Goal: Find specific page/section: Find specific page/section

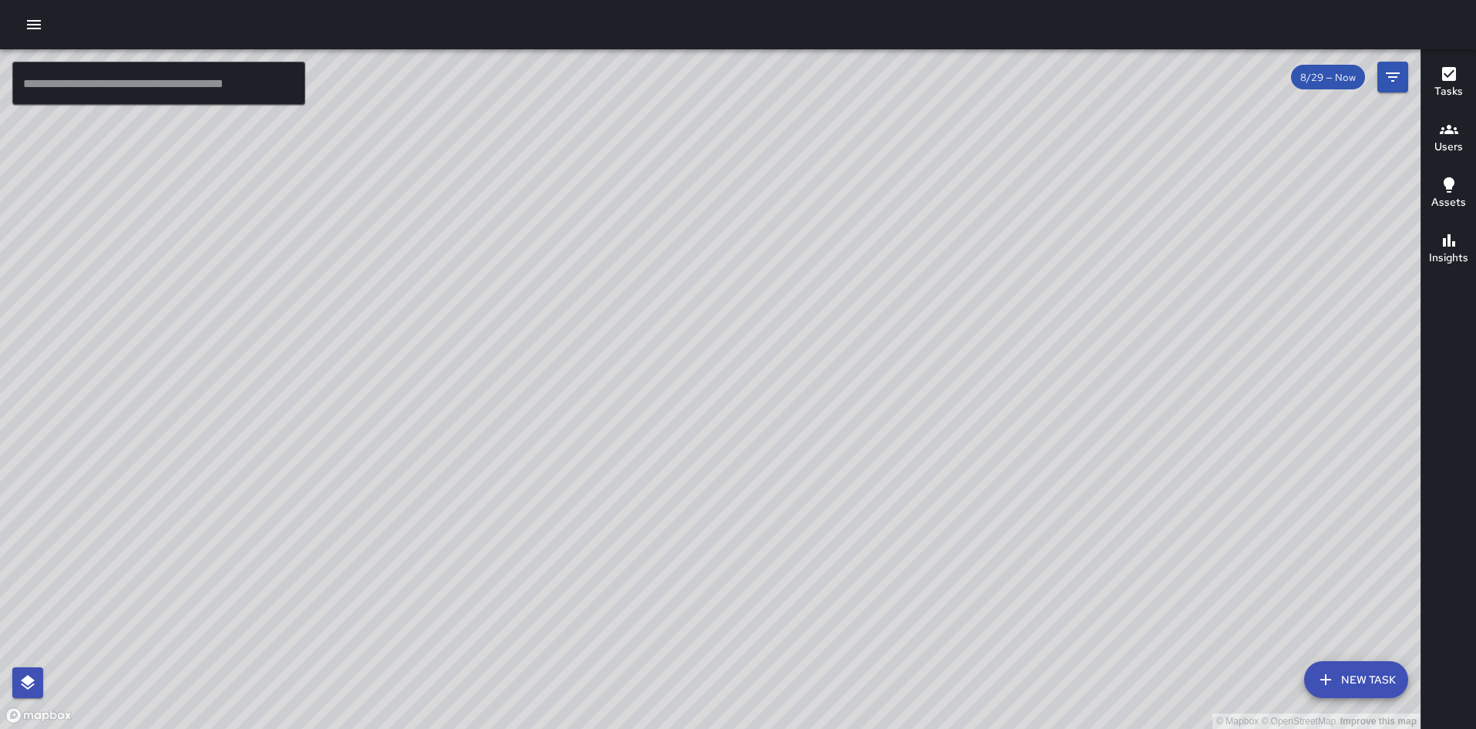
drag, startPoint x: 928, startPoint y: 251, endPoint x: 875, endPoint y: 474, distance: 228.8
click at [875, 474] on div "© Mapbox © OpenStreetMap Improve this map" at bounding box center [710, 389] width 1420 height 680
drag, startPoint x: 347, startPoint y: 476, endPoint x: 677, endPoint y: 223, distance: 416.6
click at [677, 223] on div "© Mapbox © OpenStreetMap Improve this map" at bounding box center [710, 389] width 1420 height 680
drag, startPoint x: 556, startPoint y: 395, endPoint x: 561, endPoint y: 334, distance: 61.1
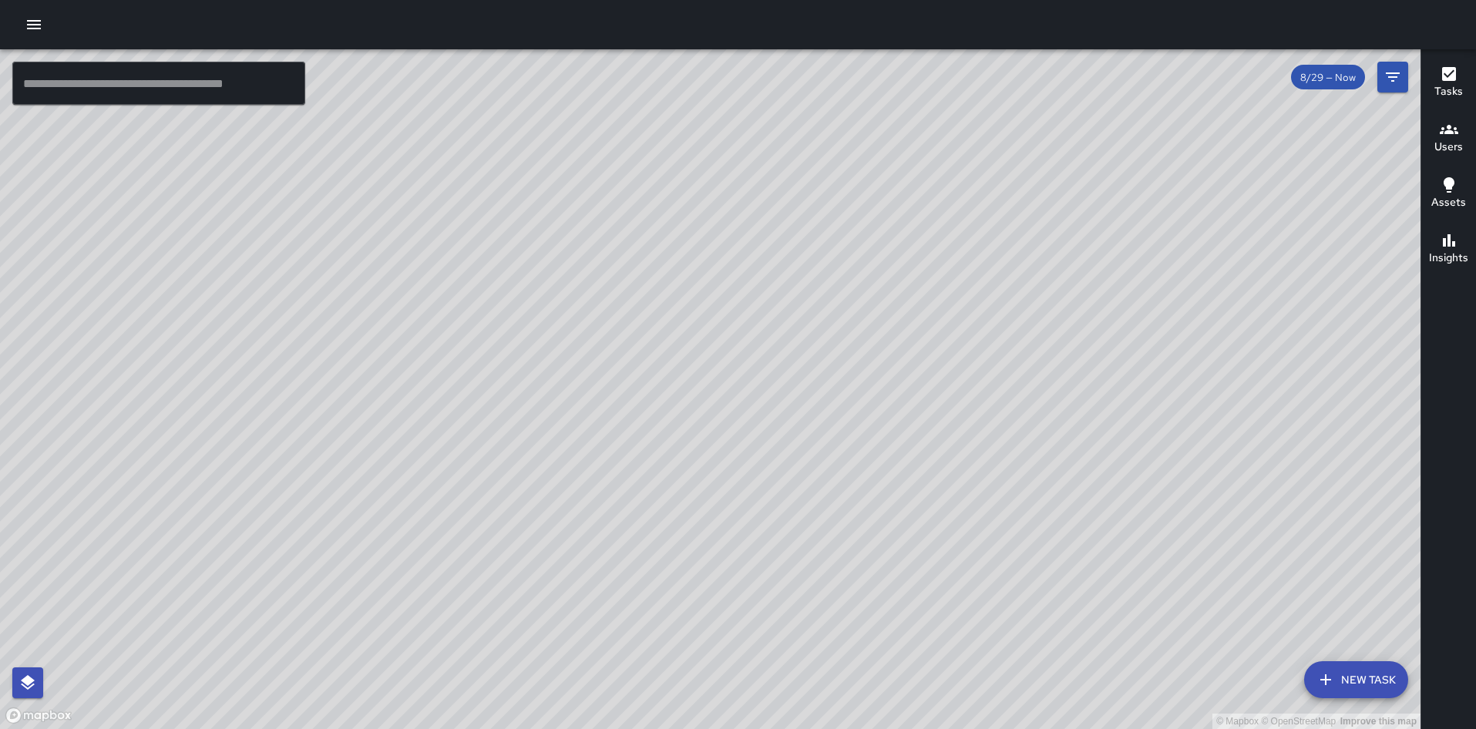
click at [561, 334] on div "© Mapbox © OpenStreetMap Improve this map" at bounding box center [710, 389] width 1420 height 680
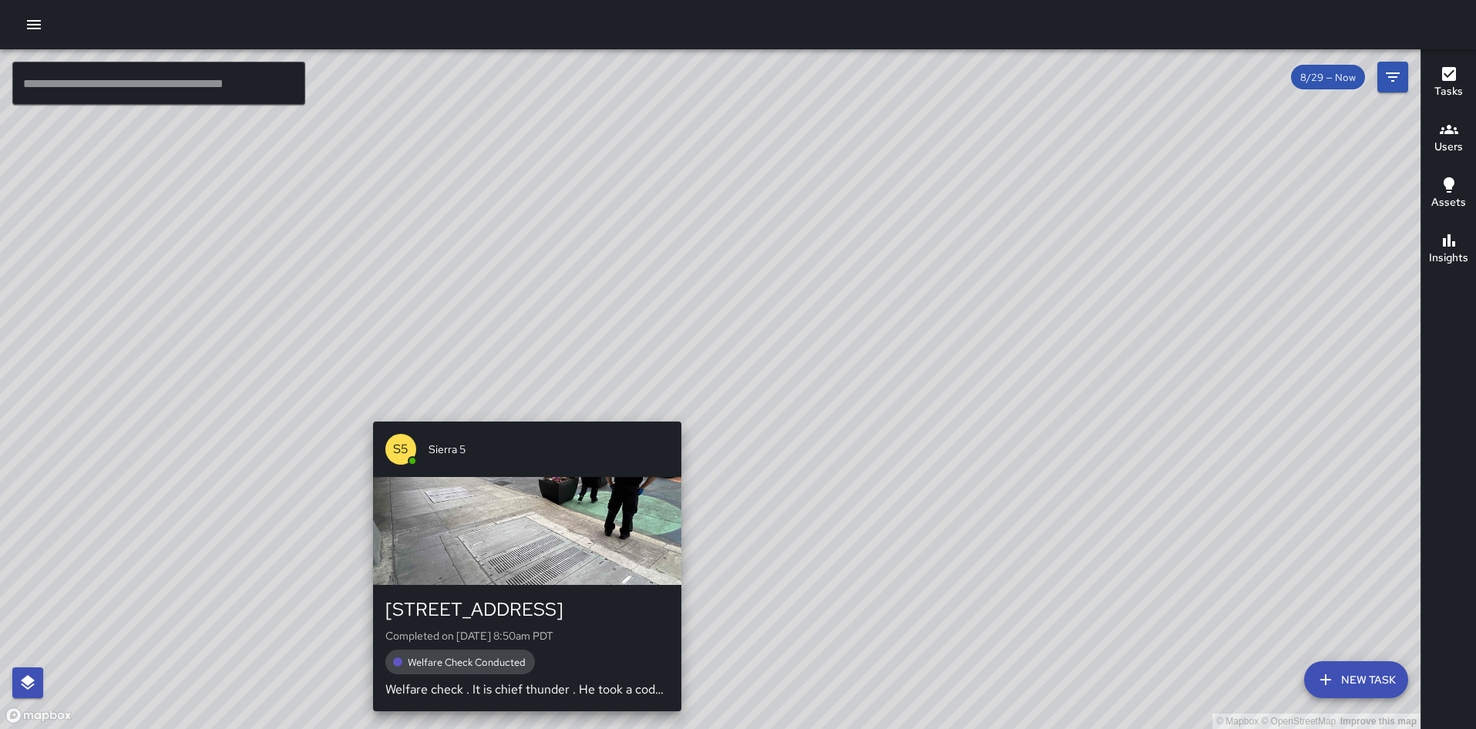
click at [522, 412] on div "© Mapbox © OpenStreetMap Improve this map S5 Sierra [GEOGRAPHIC_DATA][STREET_AD…" at bounding box center [710, 389] width 1420 height 680
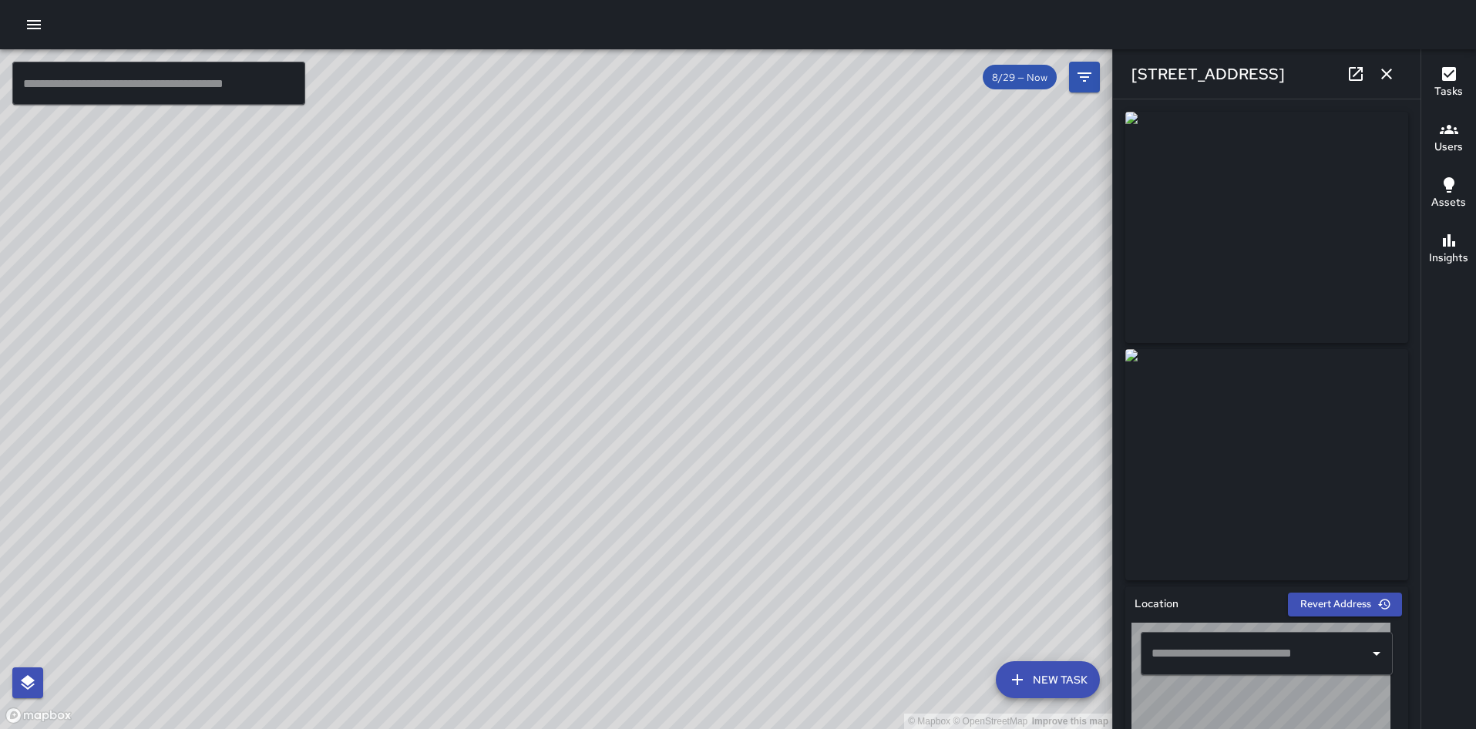
type input "**********"
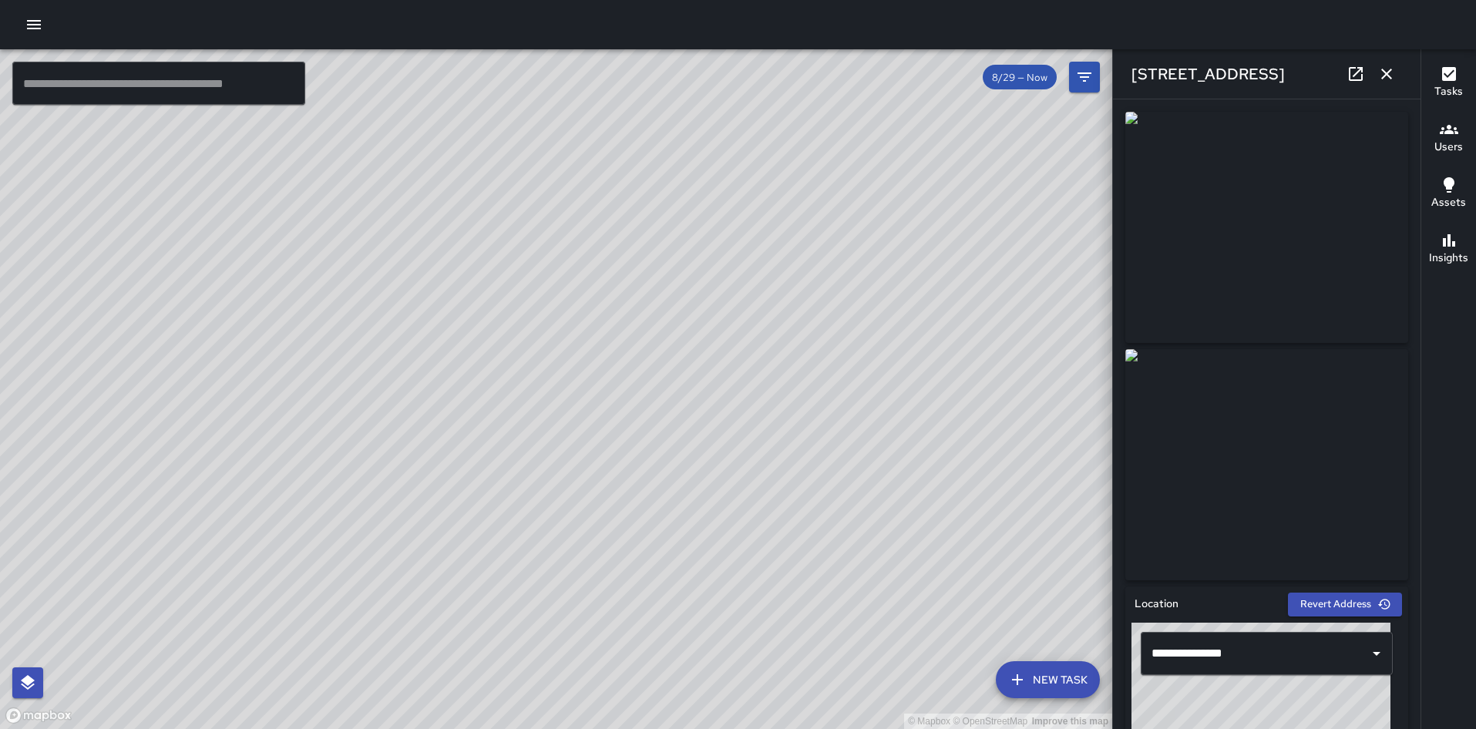
drag, startPoint x: 540, startPoint y: 284, endPoint x: 478, endPoint y: 393, distance: 126.0
click at [478, 393] on div "© Mapbox © OpenStreetMap Improve this map" at bounding box center [556, 389] width 1112 height 680
drag, startPoint x: 510, startPoint y: 317, endPoint x: 493, endPoint y: 375, distance: 61.0
click at [493, 375] on div "© Mapbox © OpenStreetMap Improve this map" at bounding box center [556, 389] width 1112 height 680
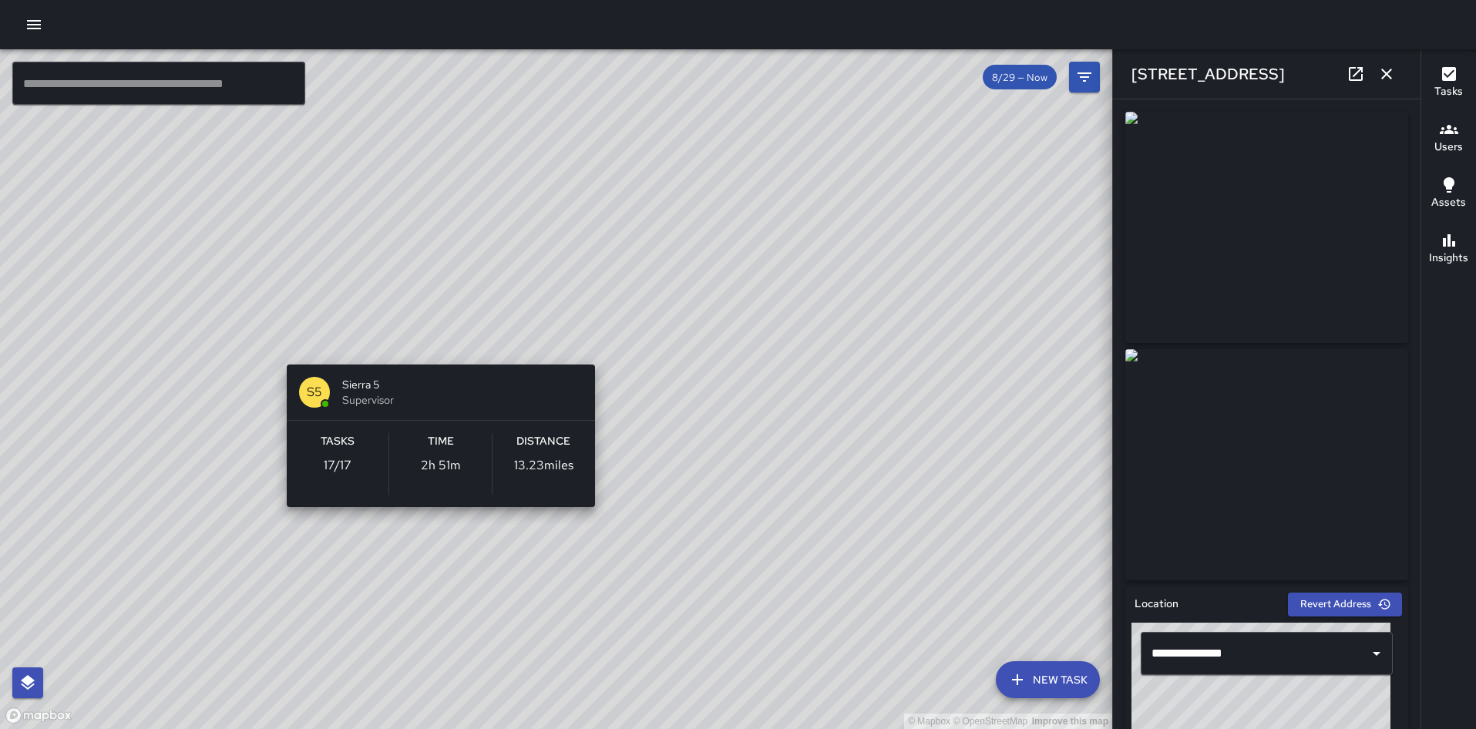
click at [438, 340] on div "© Mapbox © OpenStreetMap Improve this map S5 Sierra 5 Supervisor Tasks 17 / 17 …" at bounding box center [556, 389] width 1112 height 680
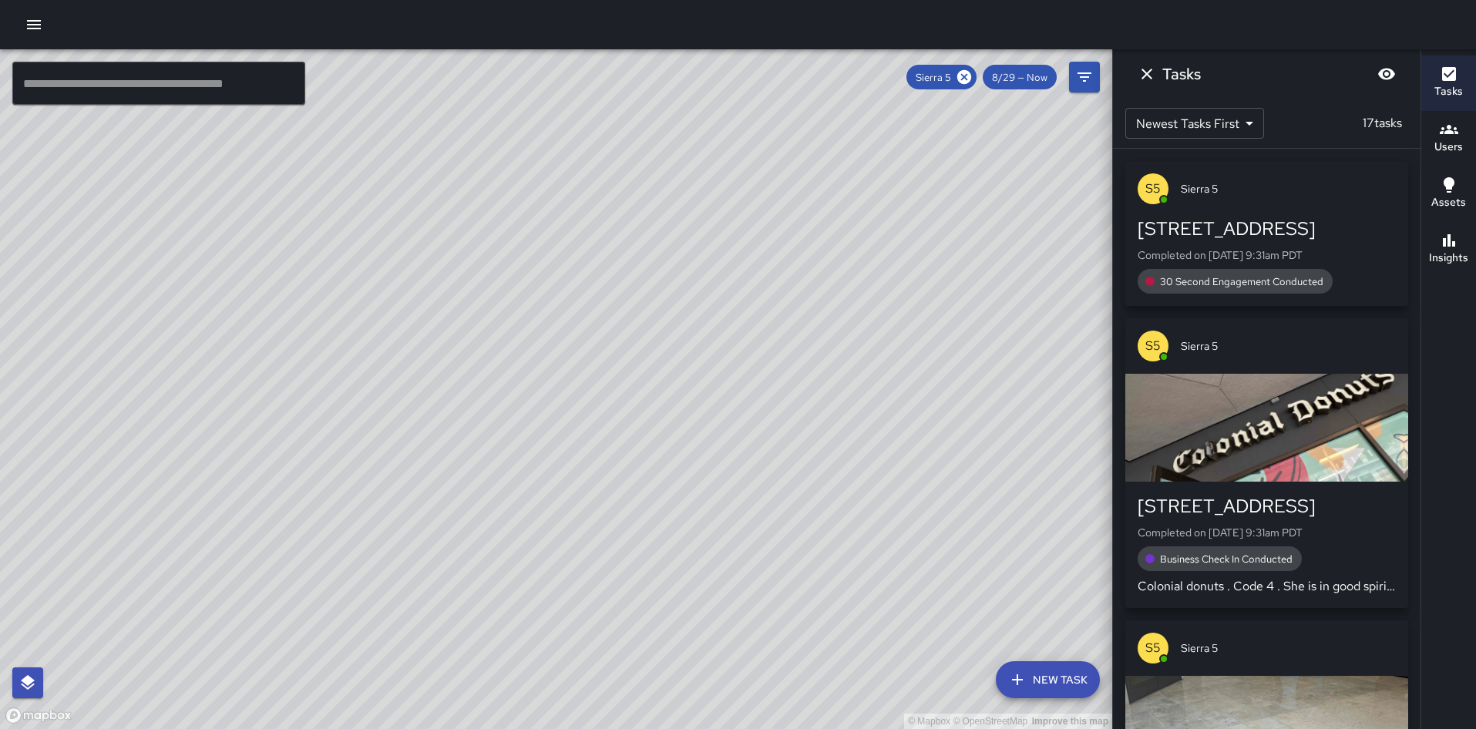
drag, startPoint x: 531, startPoint y: 176, endPoint x: 506, endPoint y: 278, distance: 104.9
click at [506, 278] on div "© Mapbox © OpenStreetMap Improve this map" at bounding box center [556, 389] width 1112 height 680
click at [968, 78] on icon at bounding box center [964, 77] width 14 height 14
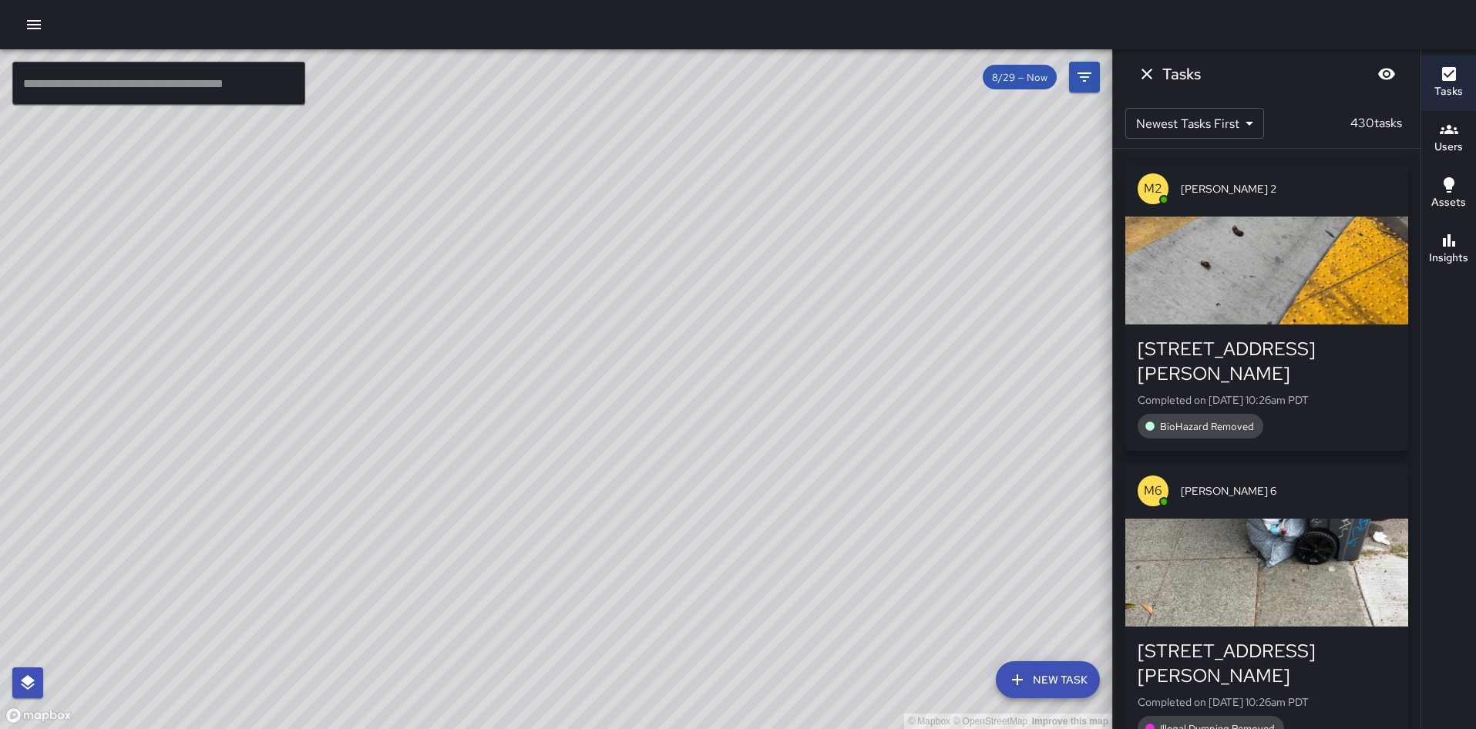
drag, startPoint x: 785, startPoint y: 173, endPoint x: 723, endPoint y: 327, distance: 165.6
click at [723, 327] on div "© Mapbox © OpenStreetMap Improve this map" at bounding box center [556, 389] width 1112 height 680
drag, startPoint x: 829, startPoint y: 105, endPoint x: 768, endPoint y: 340, distance: 243.0
click at [768, 340] on div "© Mapbox © OpenStreetMap Improve this map" at bounding box center [556, 389] width 1112 height 680
drag, startPoint x: 798, startPoint y: 235, endPoint x: 771, endPoint y: 368, distance: 135.3
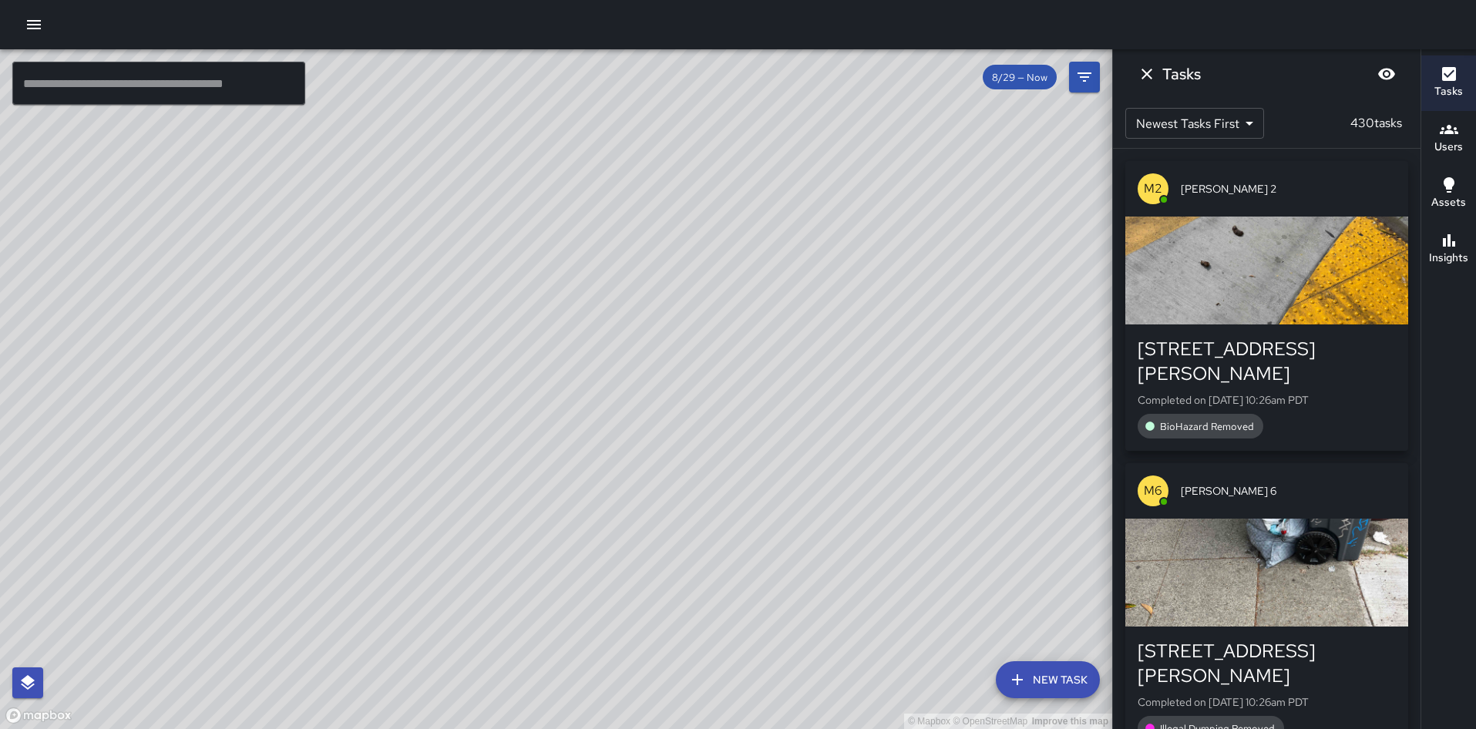
click at [771, 368] on div "© Mapbox © OpenStreetMap Improve this map" at bounding box center [556, 389] width 1112 height 680
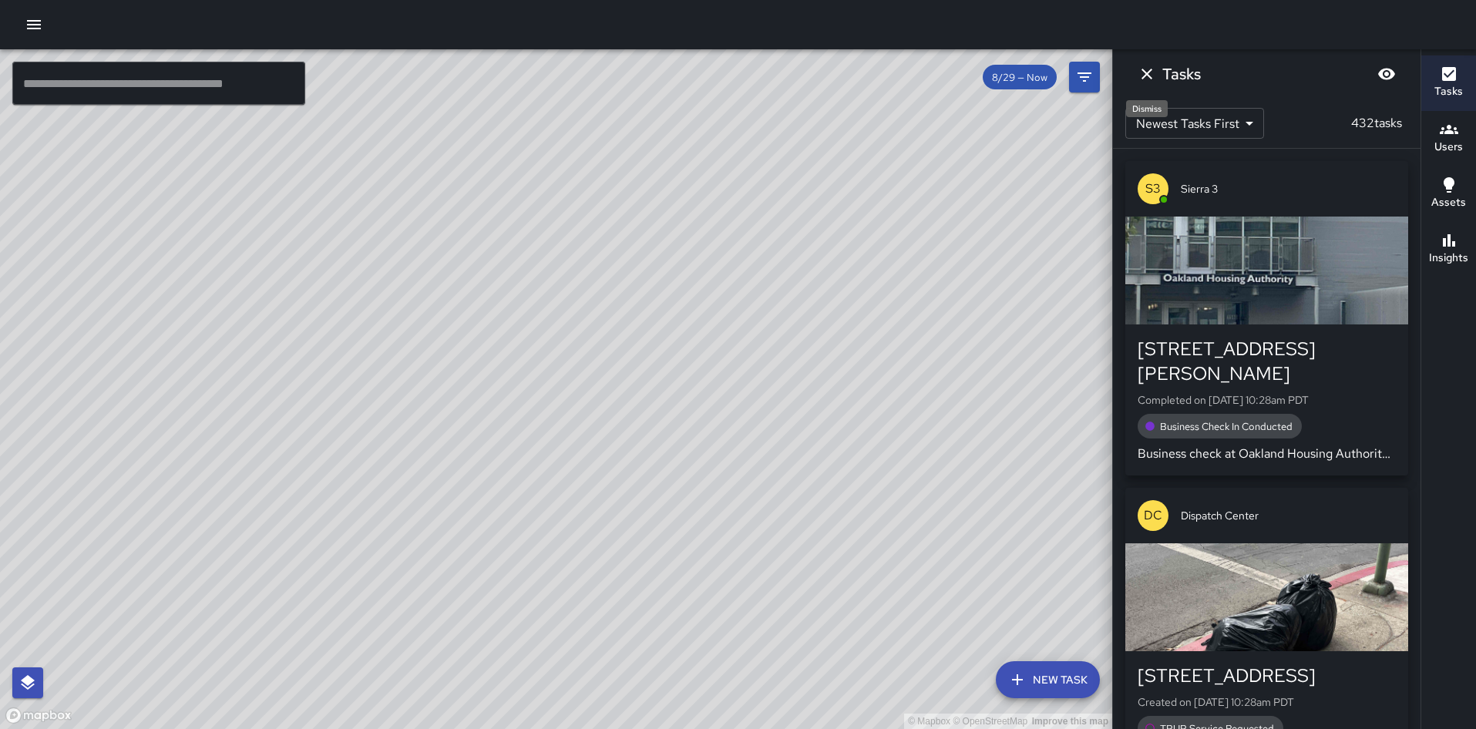
click at [1144, 76] on icon "Dismiss" at bounding box center [1146, 74] width 11 height 11
